Goal: Transaction & Acquisition: Purchase product/service

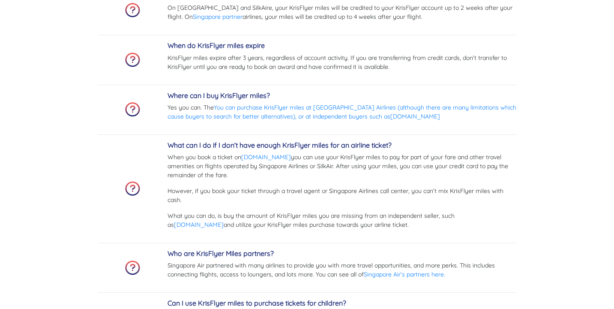
scroll to position [2906, 0]
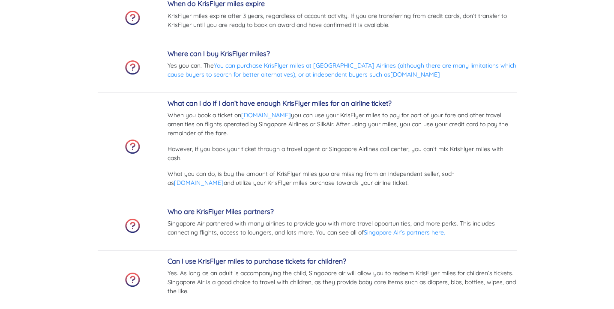
scroll to position [2949, 0]
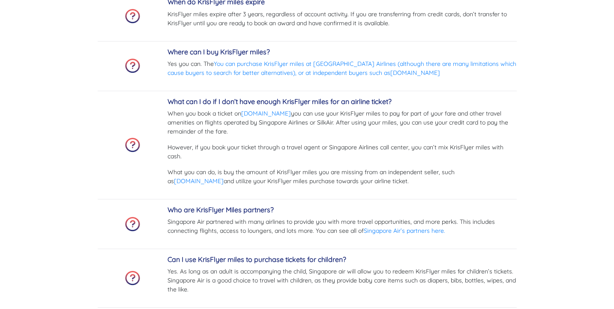
click at [224, 177] on link "[DOMAIN_NAME]" at bounding box center [199, 181] width 50 height 8
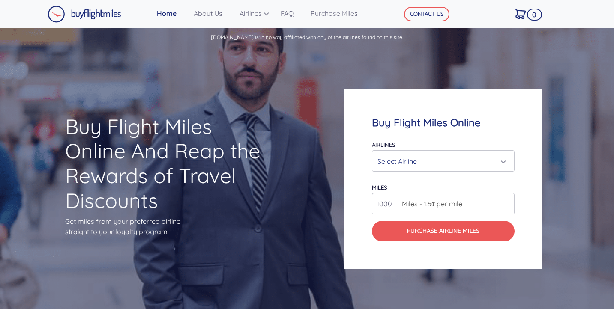
click at [497, 158] on div "Select Airline" at bounding box center [440, 161] width 126 height 16
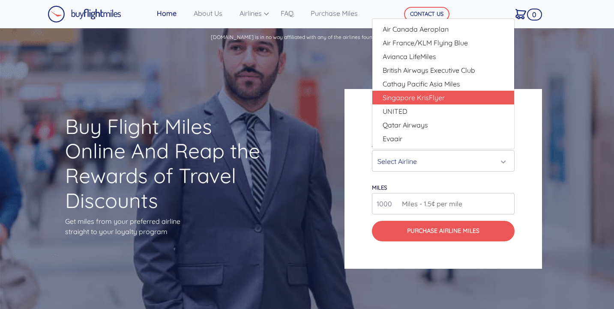
click at [438, 94] on span "Singapore KrisFlyer" at bounding box center [414, 98] width 62 height 10
select select "Singapore KrisFlyer"
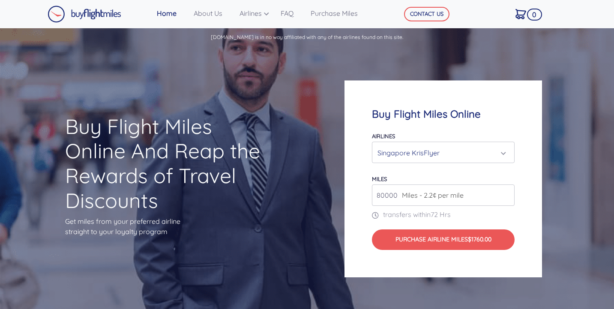
click at [474, 194] on input "80000" at bounding box center [443, 195] width 143 height 21
click at [507, 193] on input "81000" at bounding box center [443, 195] width 143 height 21
click at [507, 193] on input "82000" at bounding box center [443, 195] width 143 height 21
click at [507, 193] on input "83000" at bounding box center [443, 195] width 143 height 21
click at [507, 193] on input "84000" at bounding box center [443, 195] width 143 height 21
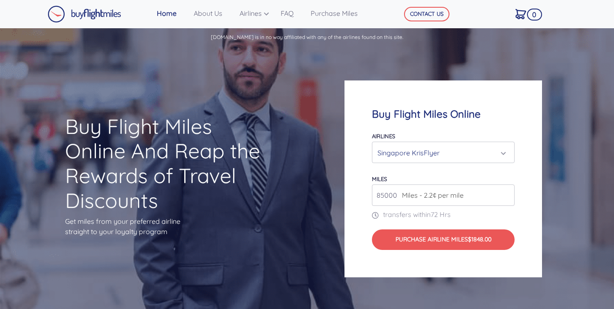
click at [507, 193] on input "85000" at bounding box center [443, 195] width 143 height 21
click at [507, 193] on input "86000" at bounding box center [443, 195] width 143 height 21
click at [507, 193] on input "87000" at bounding box center [443, 195] width 143 height 21
click at [507, 193] on input "88000" at bounding box center [443, 195] width 143 height 21
click at [507, 193] on input "89000" at bounding box center [443, 195] width 143 height 21
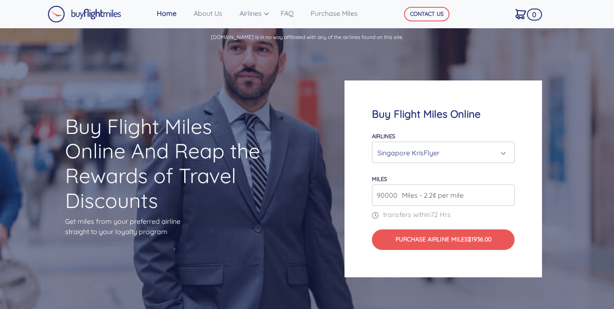
click at [507, 193] on input "90000" at bounding box center [443, 195] width 143 height 21
click at [507, 193] on input "91000" at bounding box center [443, 195] width 143 height 21
click at [507, 193] on input "92000" at bounding box center [443, 195] width 143 height 21
click at [507, 193] on input "93000" at bounding box center [443, 195] width 143 height 21
click at [507, 193] on input "94000" at bounding box center [443, 195] width 143 height 21
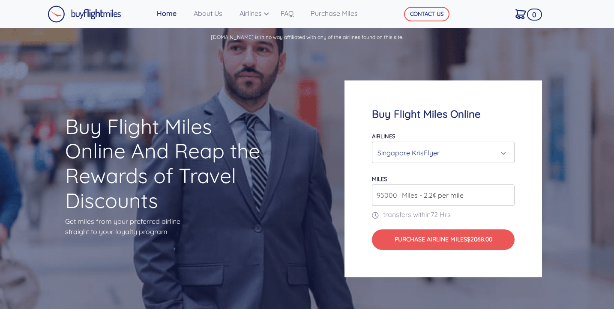
click at [507, 193] on input "95000" at bounding box center [443, 195] width 143 height 21
click at [507, 193] on input "96000" at bounding box center [443, 195] width 143 height 21
click at [507, 193] on input "97000" at bounding box center [443, 195] width 143 height 21
click at [507, 193] on input "98000" at bounding box center [443, 195] width 143 height 21
click at [507, 193] on input "99000" at bounding box center [443, 195] width 143 height 21
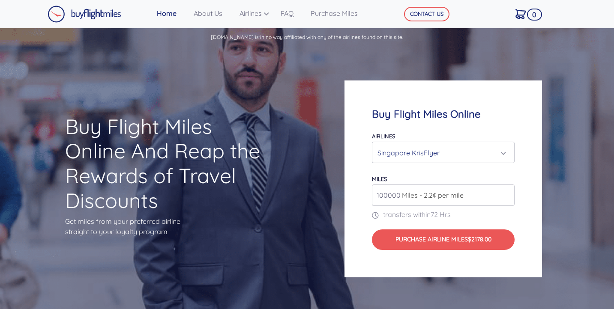
click at [507, 193] on input "100000" at bounding box center [443, 195] width 143 height 21
click at [507, 193] on input "101000" at bounding box center [443, 195] width 143 height 21
type input "100000"
click at [507, 197] on input "100000" at bounding box center [443, 195] width 143 height 21
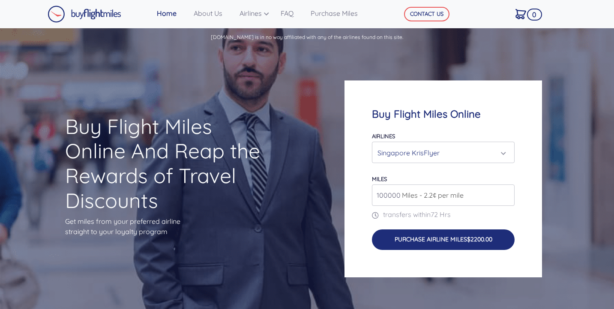
click at [452, 244] on button "Purchase Airline Miles $2200.00" at bounding box center [443, 240] width 143 height 21
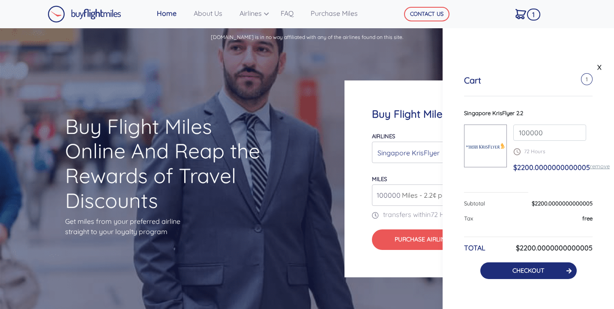
click at [539, 272] on link "CHECKOUT" at bounding box center [528, 271] width 32 height 8
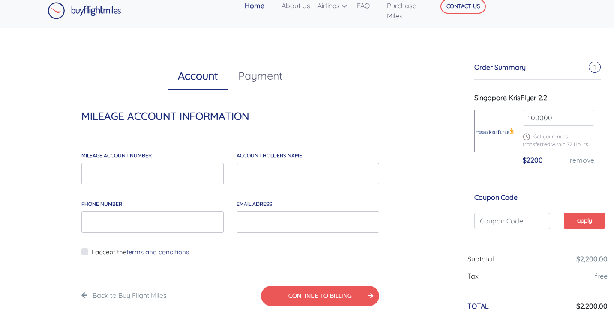
scroll to position [7, 0]
